Goal: Information Seeking & Learning: Learn about a topic

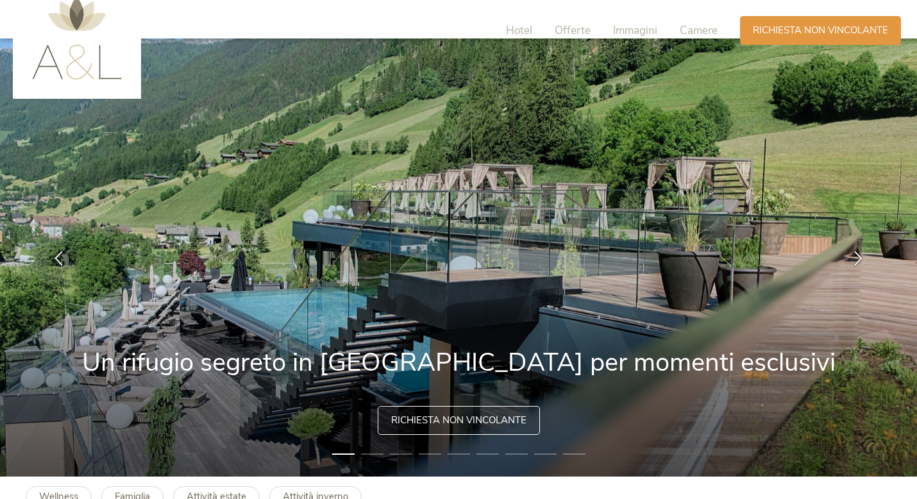
scroll to position [26, 0]
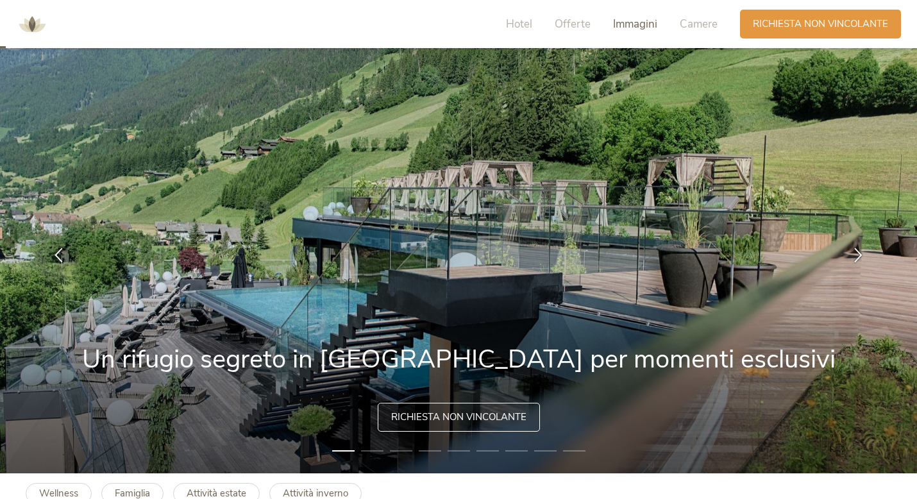
click at [630, 18] on span "Immagini" at bounding box center [635, 24] width 44 height 15
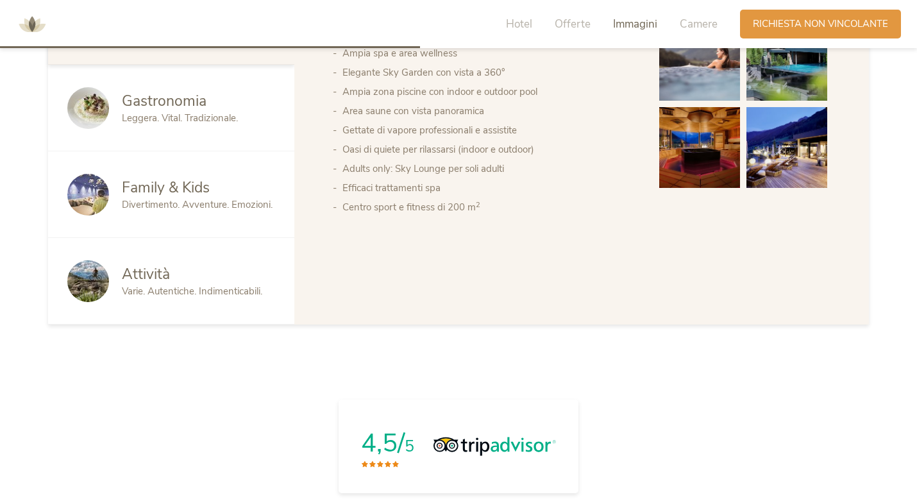
scroll to position [2259, 0]
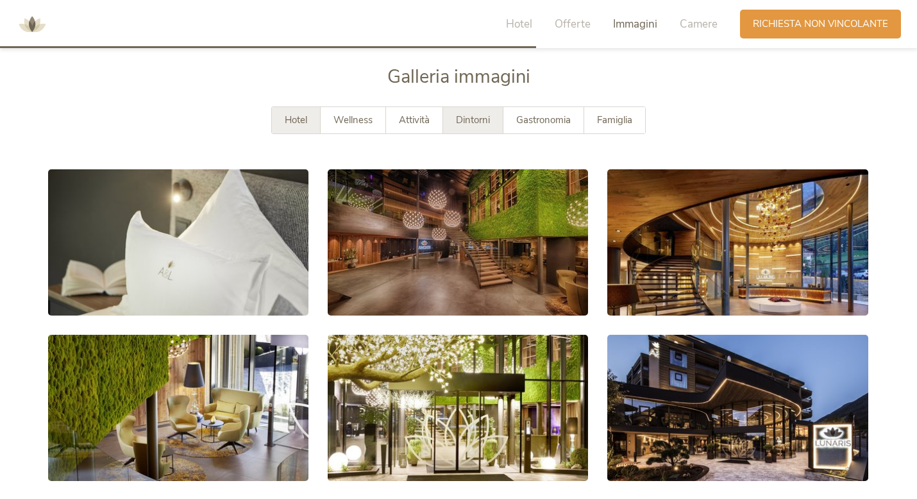
drag, startPoint x: 461, startPoint y: 106, endPoint x: 461, endPoint y: 117, distance: 10.9
click at [461, 107] on div "Dintorni" at bounding box center [473, 120] width 60 height 26
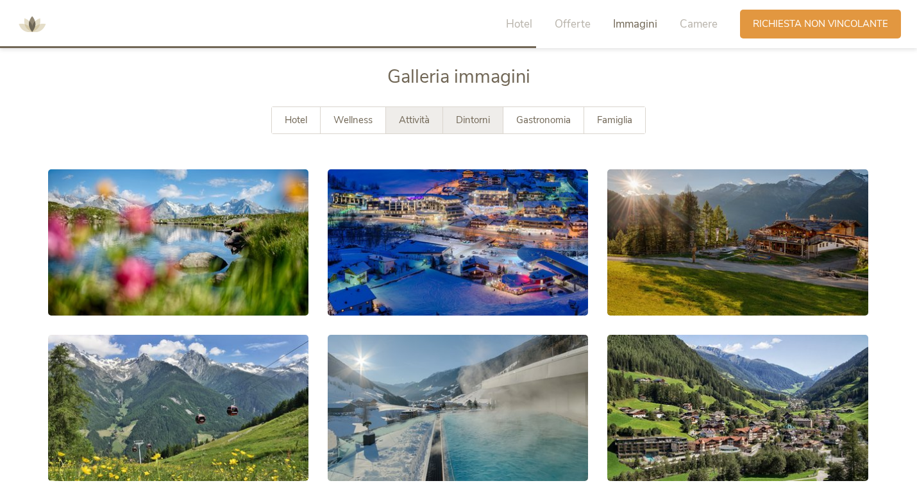
drag, startPoint x: 395, startPoint y: 151, endPoint x: 395, endPoint y: 131, distance: 20.5
click at [395, 131] on div "Hotel Wellness Attività Dintorni Gastronomia Famiglia" at bounding box center [458, 132] width 821 height 53
click at [396, 123] on div "Attività" at bounding box center [414, 120] width 57 height 26
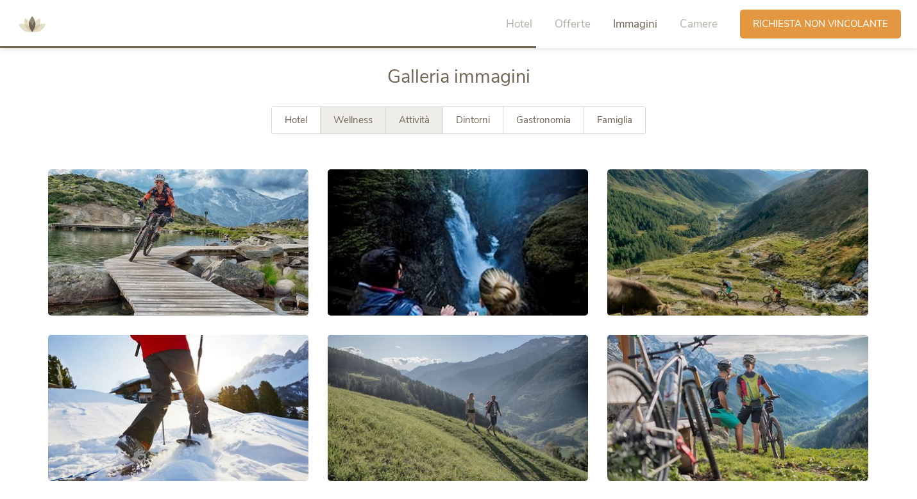
click at [370, 124] on span "Wellness" at bounding box center [352, 119] width 39 height 13
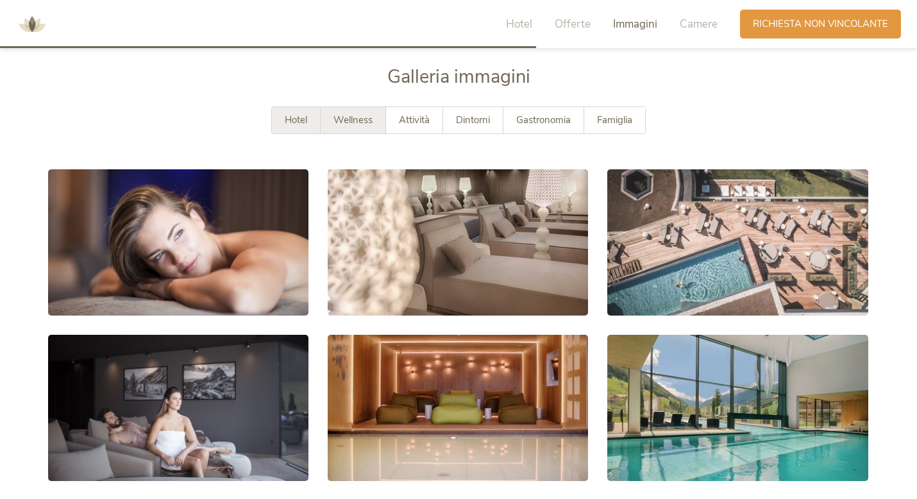
click at [313, 121] on div "Hotel" at bounding box center [296, 120] width 49 height 26
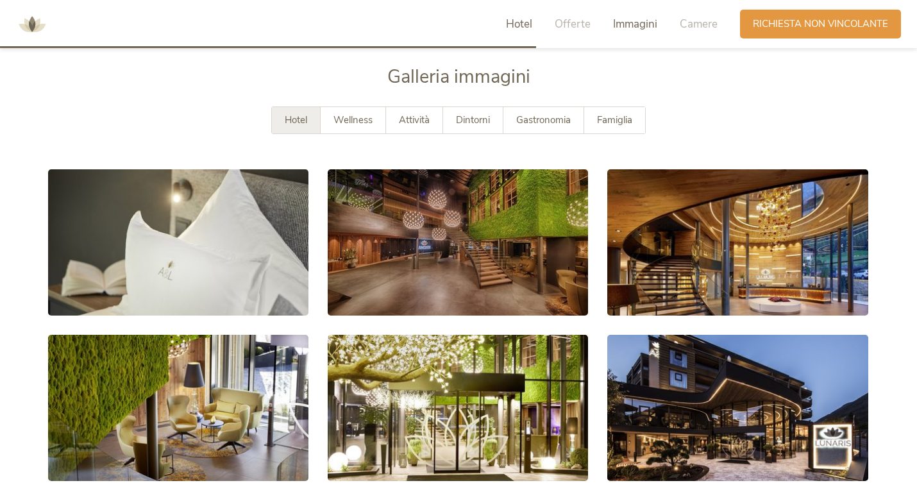
click at [530, 28] on span "Hotel" at bounding box center [519, 24] width 26 height 15
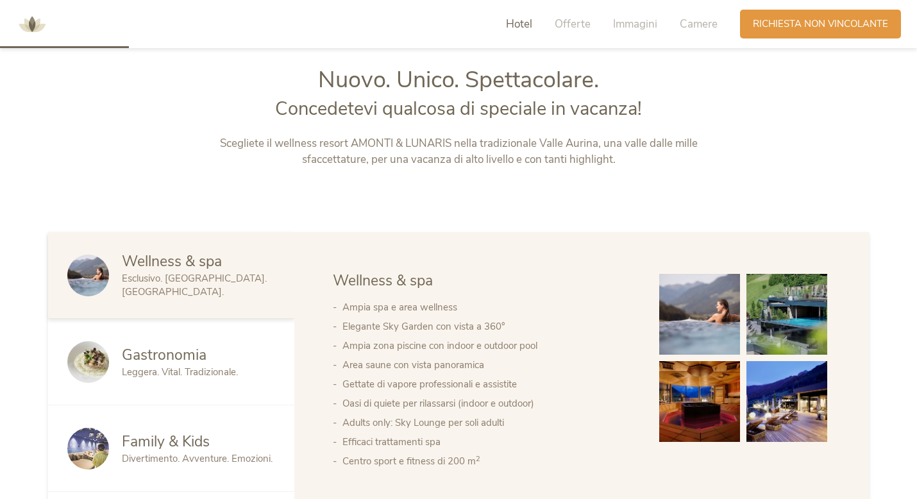
click at [648, 132] on div "Nuovo. Unico. Spettacolare. Concedetevi qualcosa di speciale in vacanza!" at bounding box center [458, 99] width 535 height 71
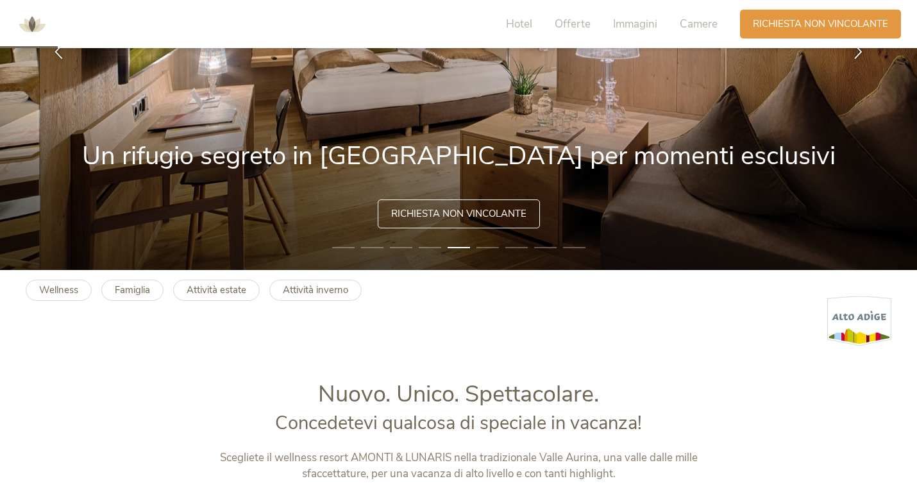
scroll to position [210, 0]
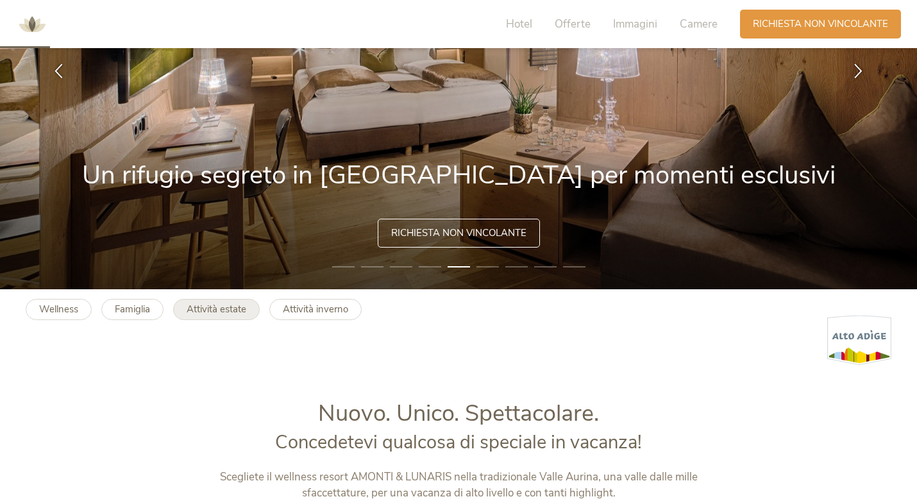
click at [237, 317] on link "Attività estate" at bounding box center [216, 309] width 87 height 21
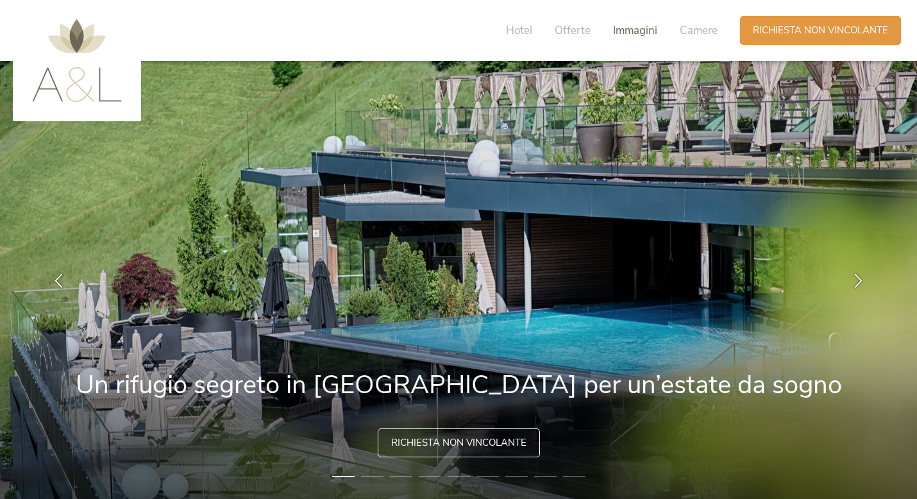
click at [639, 27] on span "Immagini" at bounding box center [635, 30] width 44 height 15
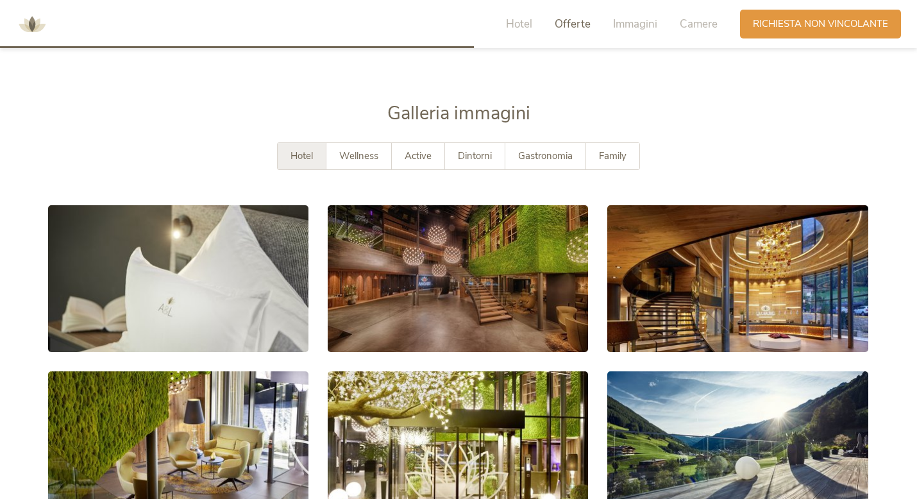
scroll to position [2233, 0]
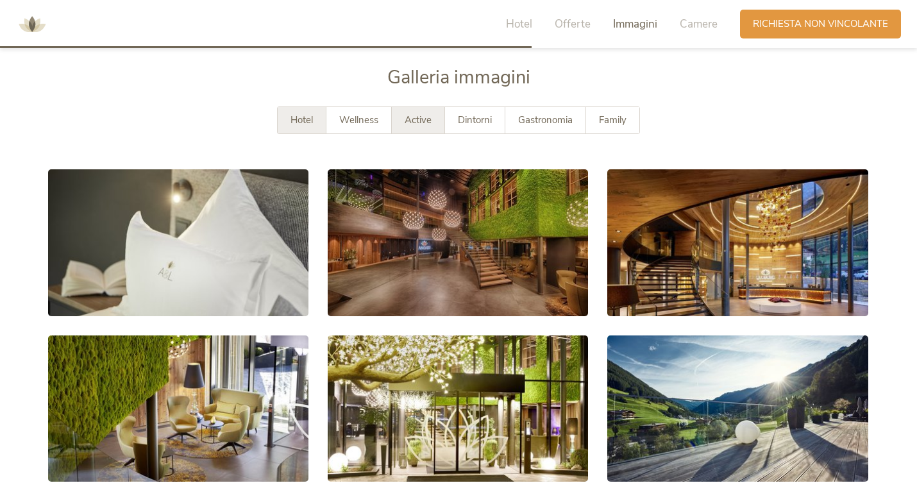
click at [430, 121] on span "Active" at bounding box center [418, 119] width 27 height 13
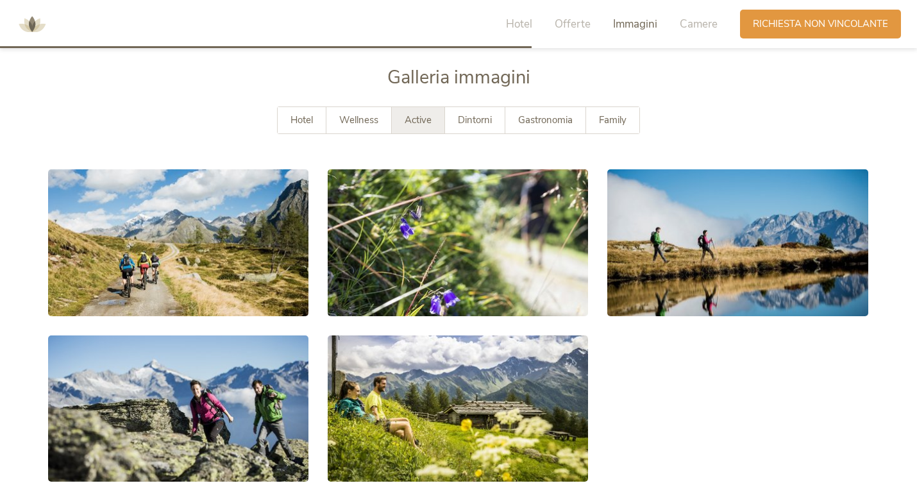
click at [392, 118] on div "Active" at bounding box center [418, 120] width 53 height 26
click at [374, 113] on span "Wellness" at bounding box center [358, 119] width 39 height 13
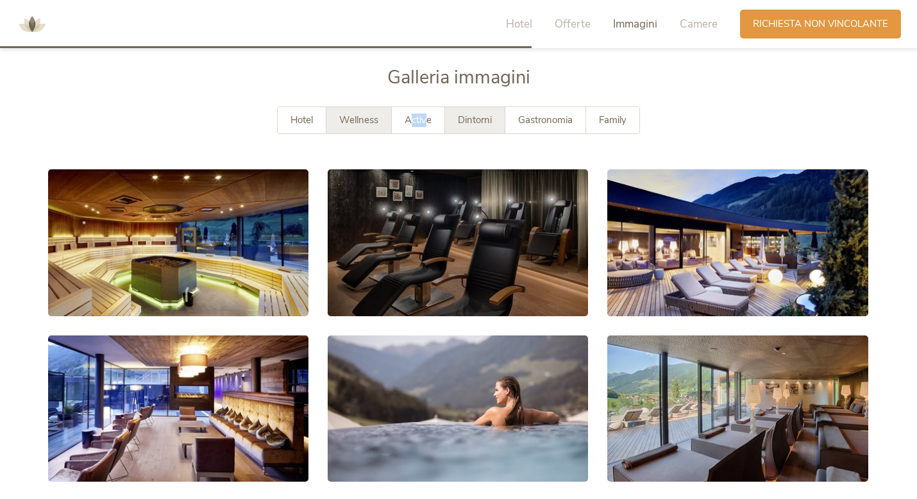
drag, startPoint x: 412, startPoint y: 120, endPoint x: 453, endPoint y: 117, distance: 41.8
click at [428, 120] on span "Active" at bounding box center [418, 119] width 27 height 13
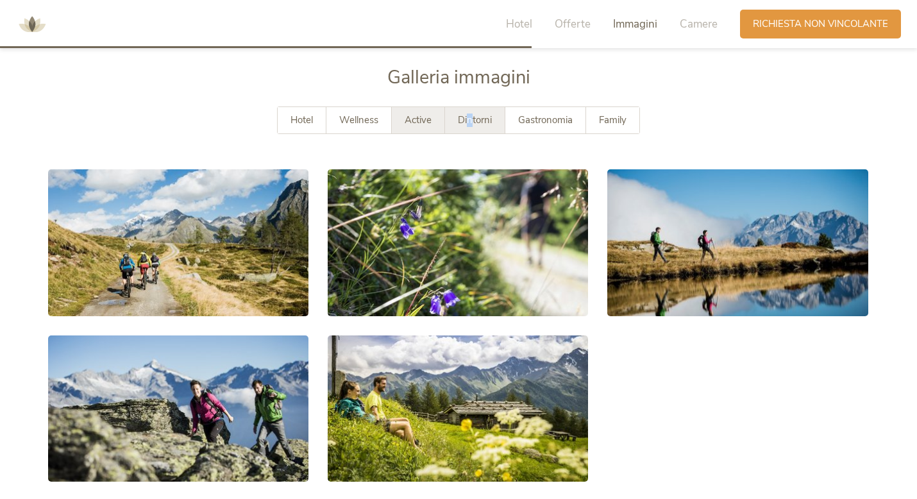
click at [470, 115] on span "Dintorni" at bounding box center [475, 119] width 34 height 13
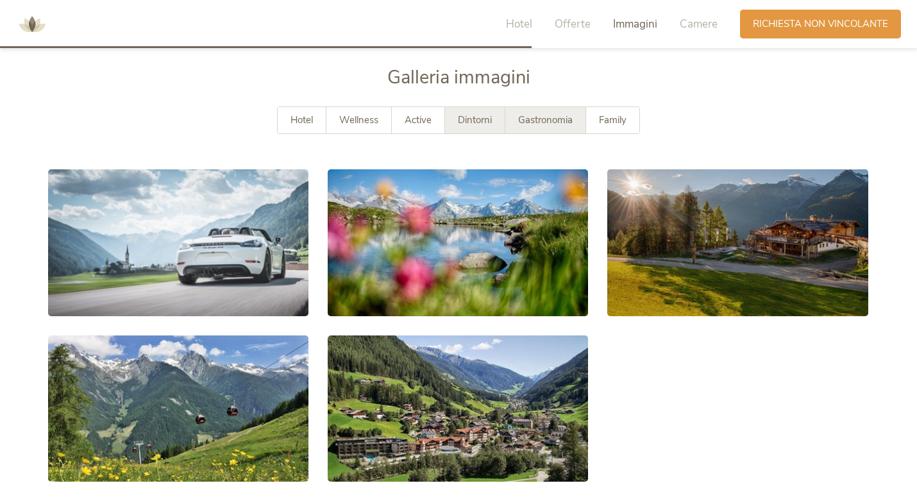
click at [546, 124] on span "Gastronomia" at bounding box center [545, 119] width 54 height 13
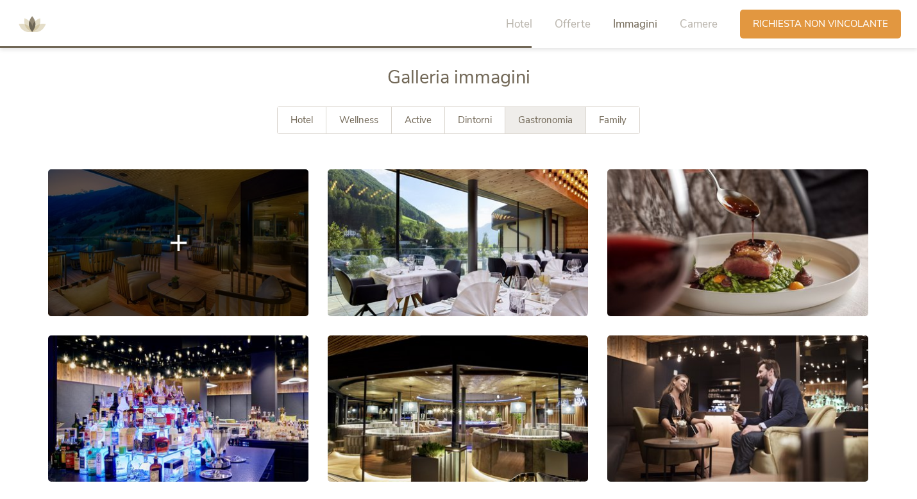
click at [258, 272] on link at bounding box center [178, 242] width 260 height 146
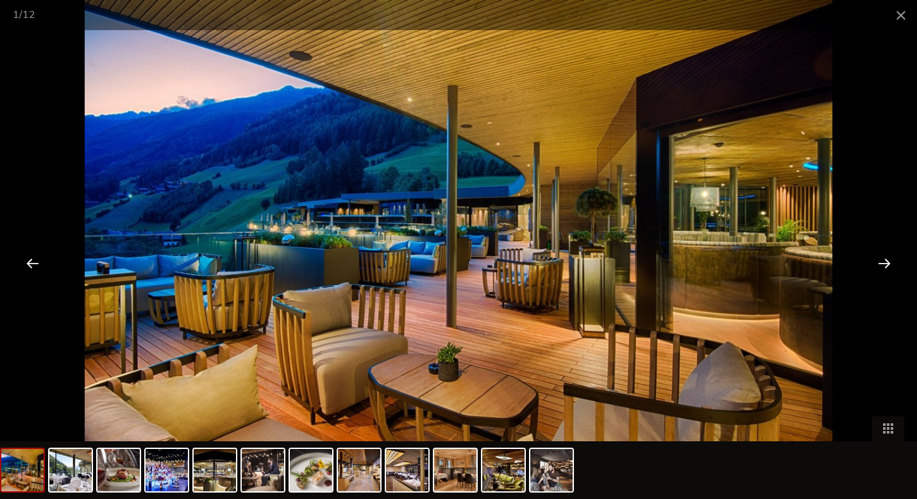
click at [882, 262] on div at bounding box center [884, 263] width 40 height 40
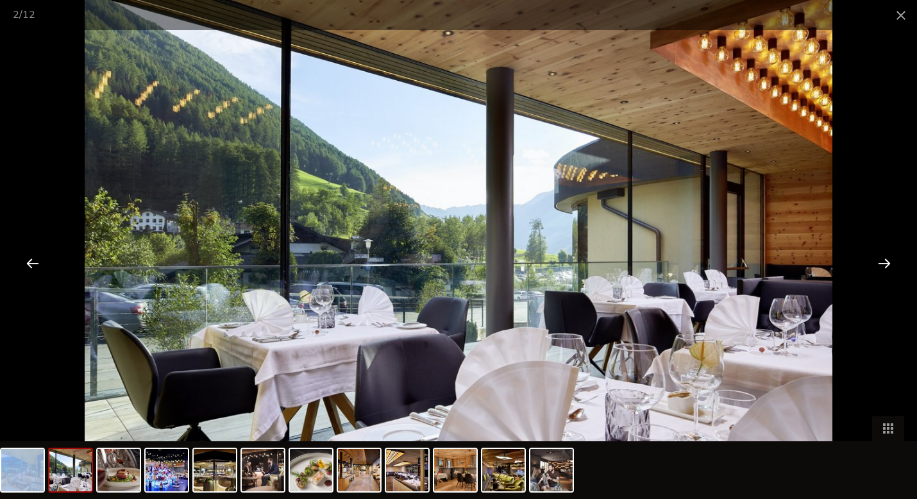
click at [882, 262] on div at bounding box center [884, 263] width 40 height 40
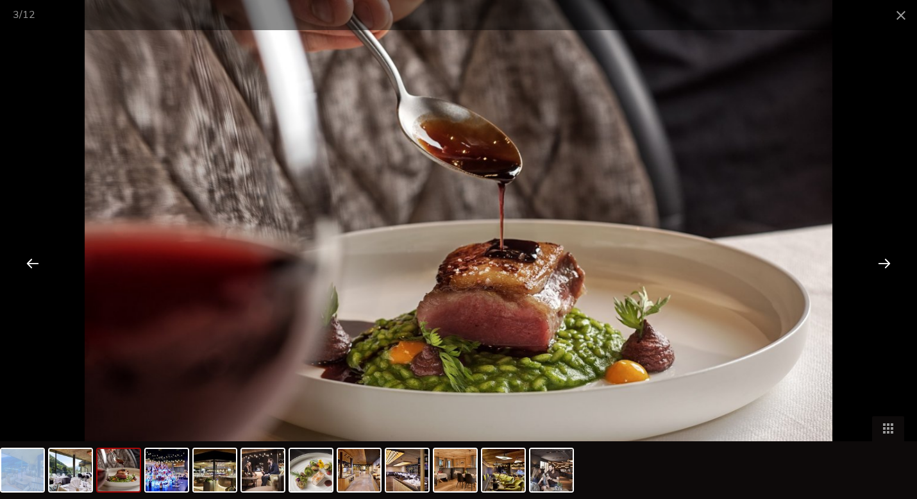
click at [882, 262] on div at bounding box center [884, 263] width 40 height 40
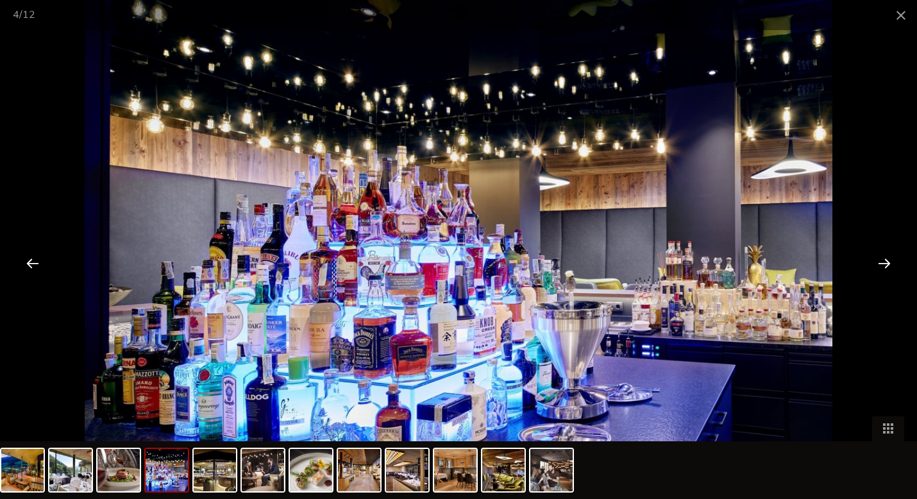
click at [882, 262] on div at bounding box center [884, 263] width 40 height 40
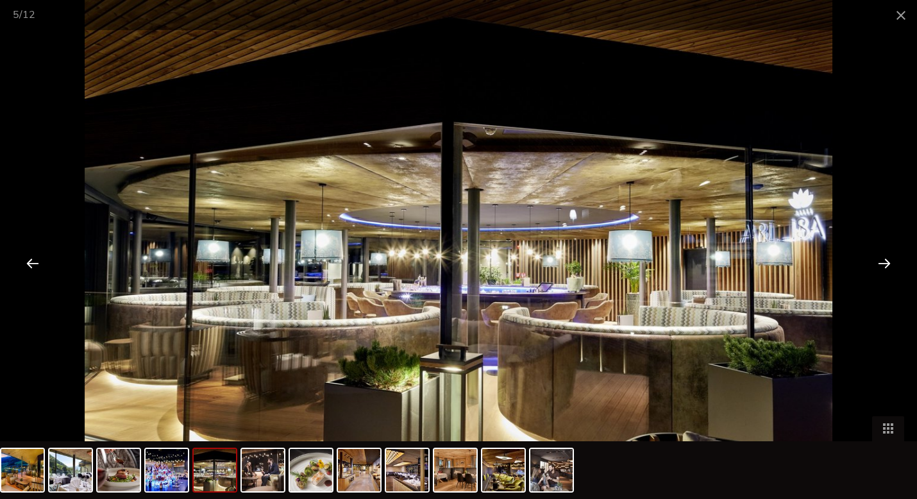
click at [882, 262] on div at bounding box center [884, 263] width 40 height 40
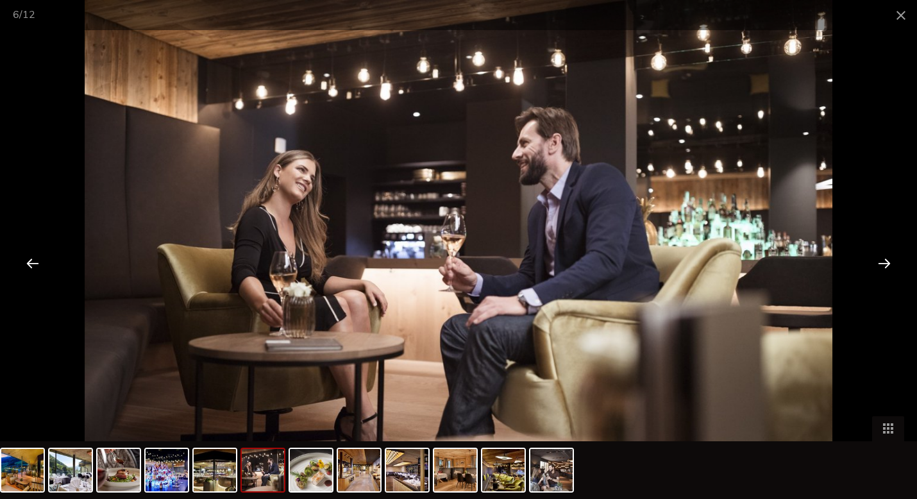
click at [882, 262] on div at bounding box center [884, 263] width 40 height 40
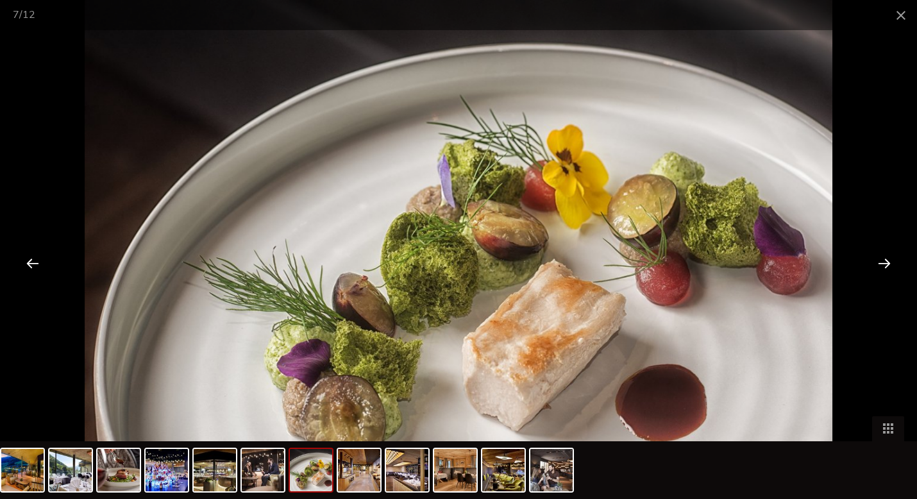
click at [217, 80] on img at bounding box center [459, 249] width 748 height 499
drag, startPoint x: 97, startPoint y: 77, endPoint x: 405, endPoint y: 31, distance: 311.8
click at [405, 31] on img at bounding box center [459, 249] width 748 height 499
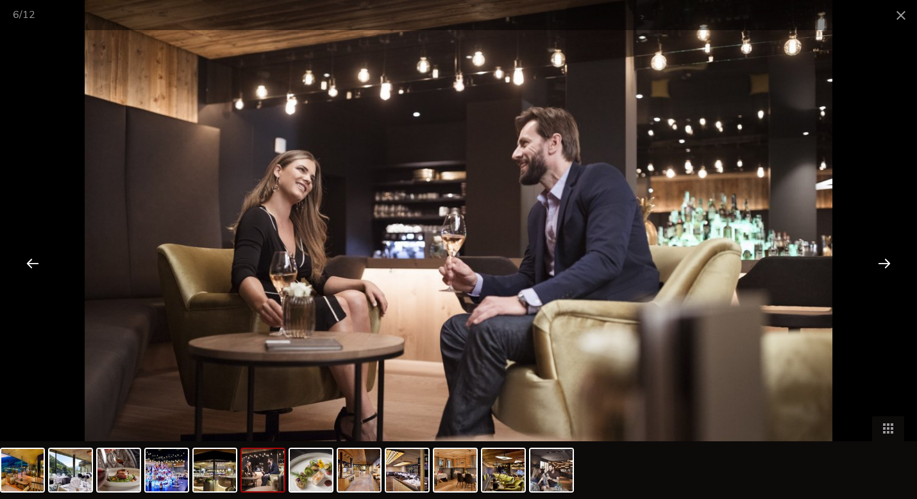
click at [883, 264] on div at bounding box center [884, 263] width 40 height 40
